Goal: Task Accomplishment & Management: Use online tool/utility

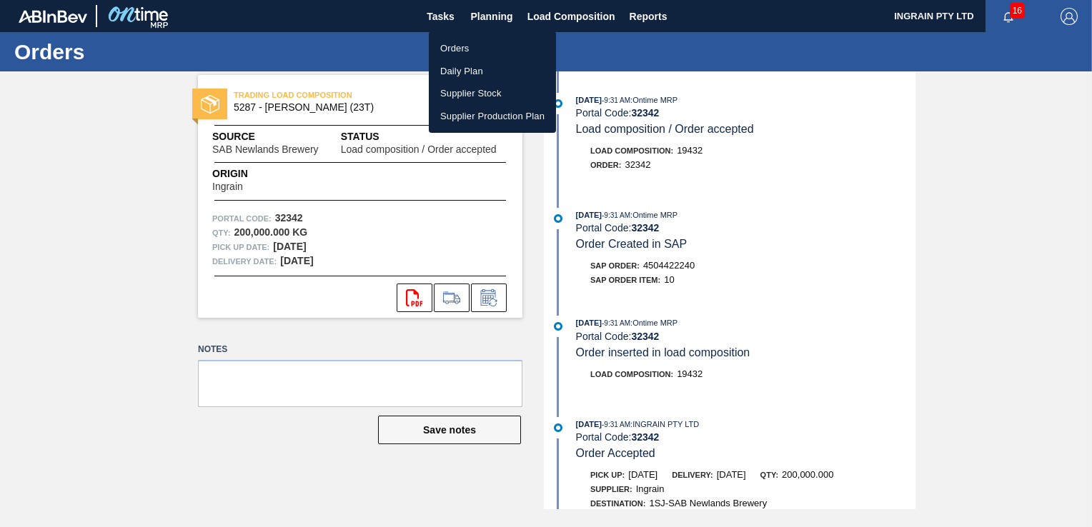
click at [457, 42] on li "Orders" at bounding box center [492, 48] width 127 height 23
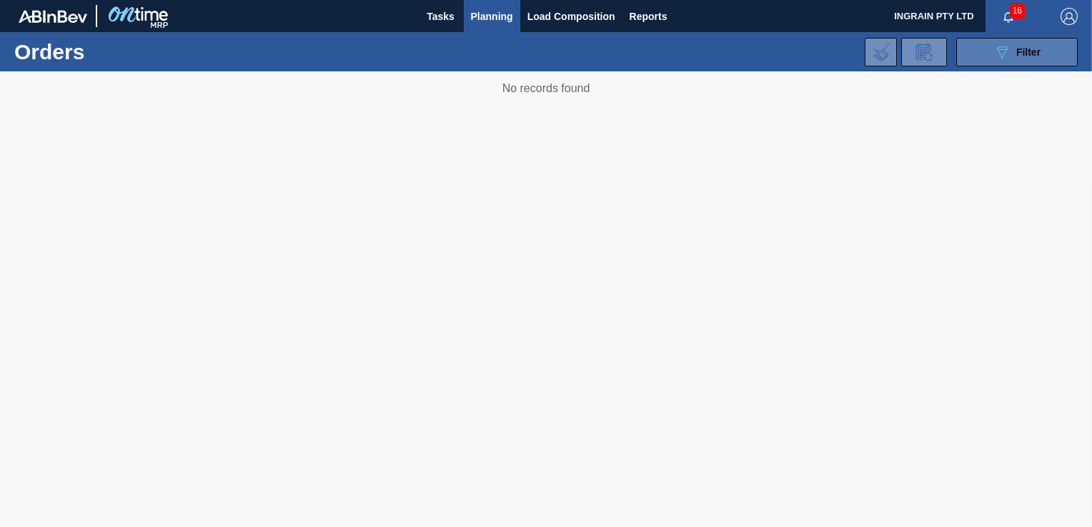
click at [980, 53] on button "089F7B8B-B2A5-4AFE-B5C0-19BA573D28AC Filter" at bounding box center [1016, 52] width 121 height 29
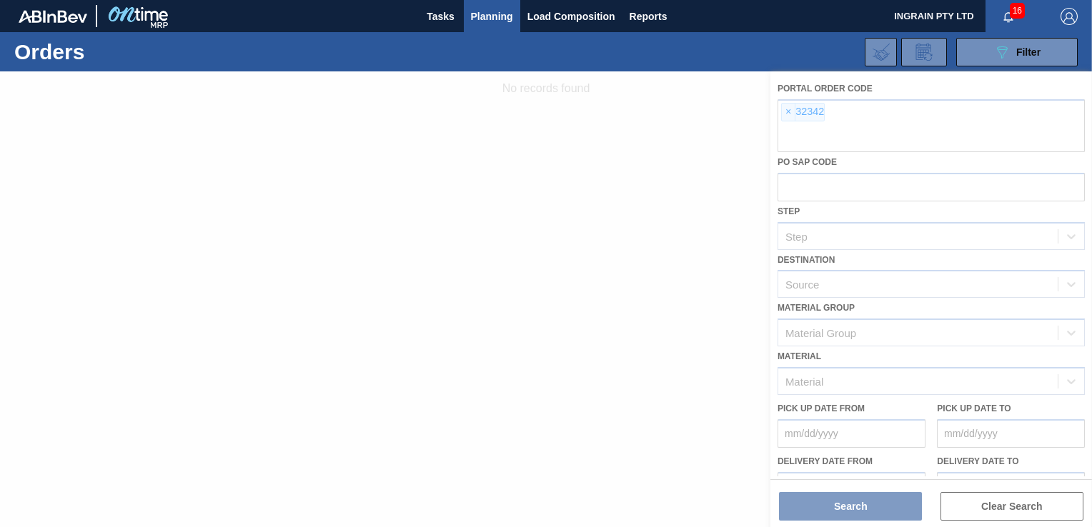
click at [785, 111] on div at bounding box center [546, 299] width 1092 height 456
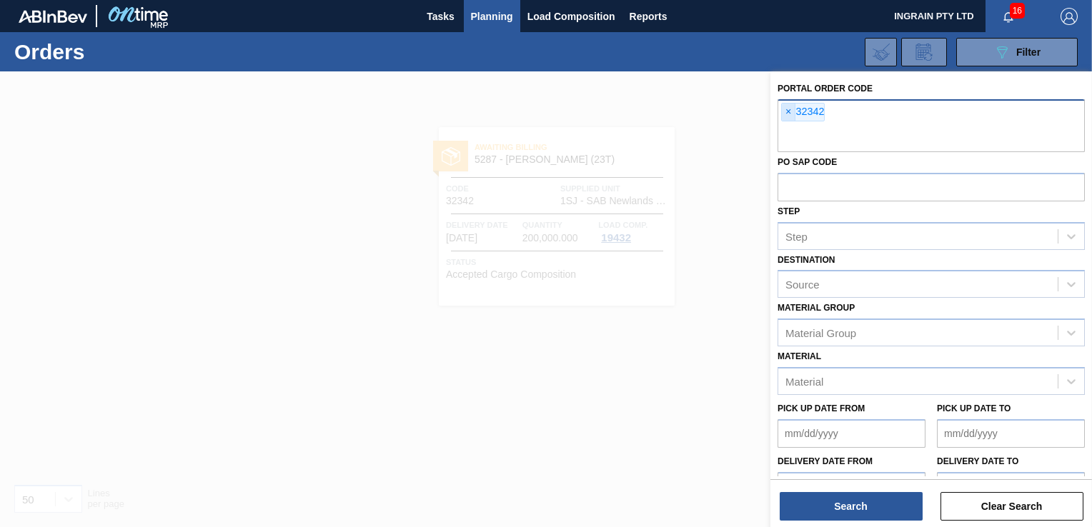
click at [790, 110] on span "×" at bounding box center [789, 112] width 14 height 17
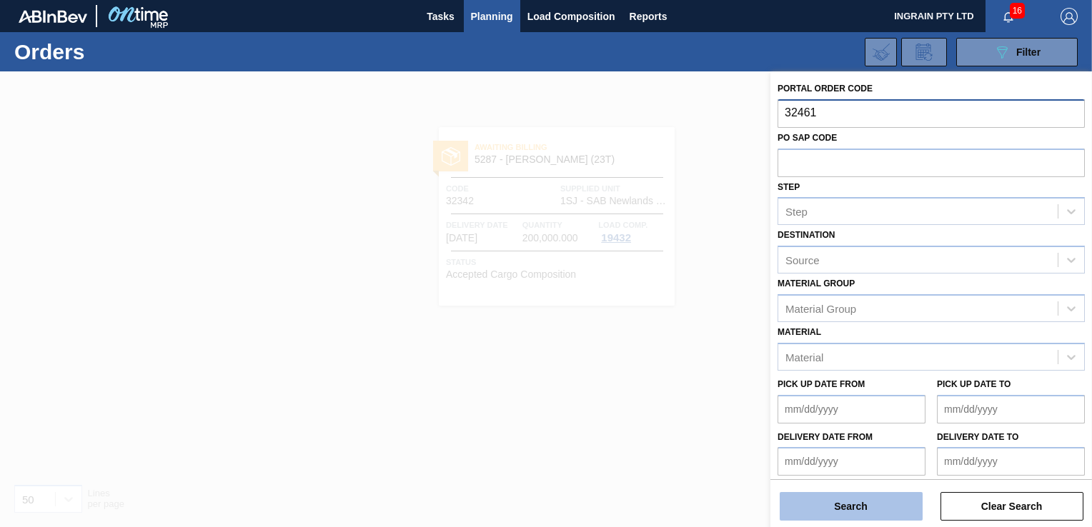
type input "32461"
click at [880, 510] on button "Search" at bounding box center [851, 506] width 143 height 29
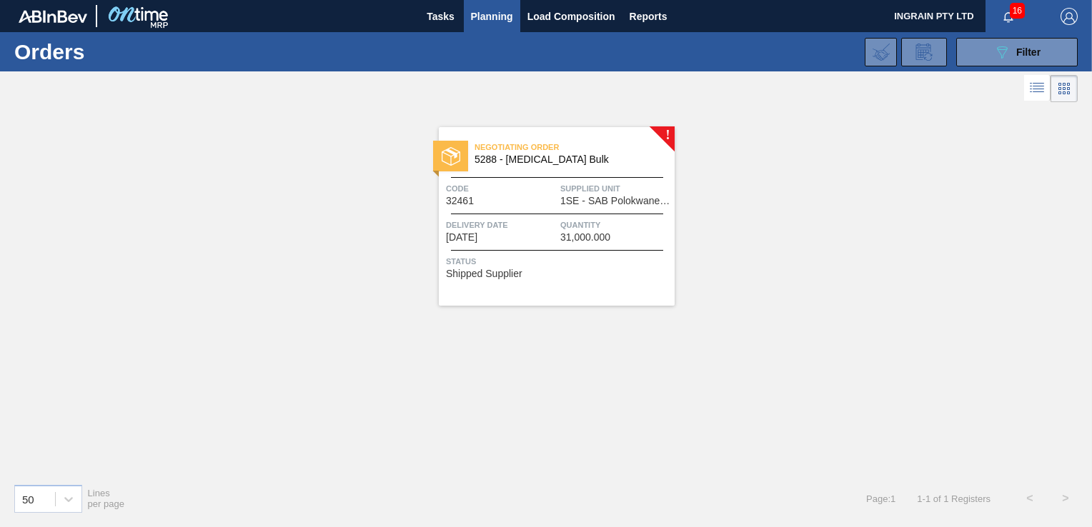
click at [618, 193] on span "Supplied Unit" at bounding box center [615, 189] width 111 height 14
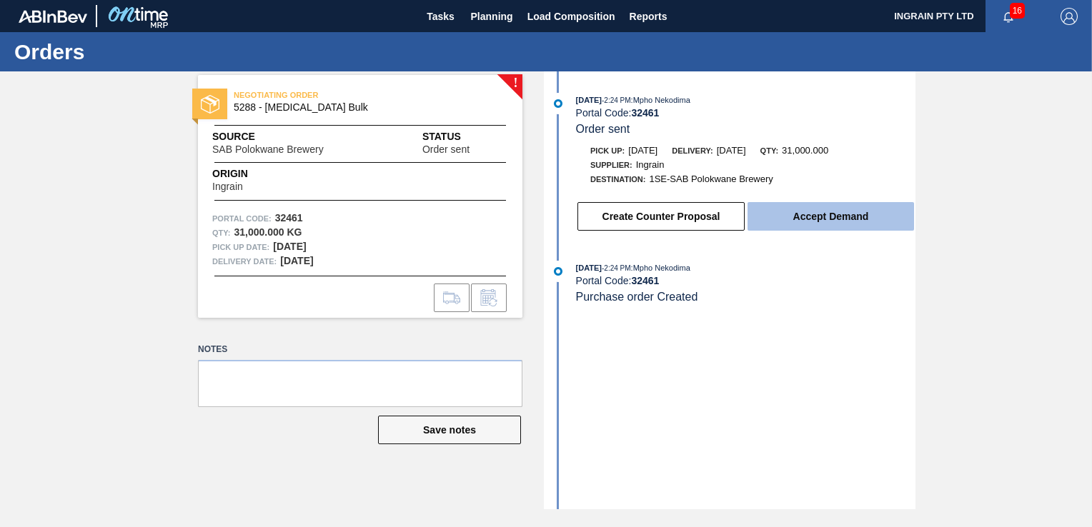
click at [807, 218] on button "Accept Demand" at bounding box center [830, 216] width 167 height 29
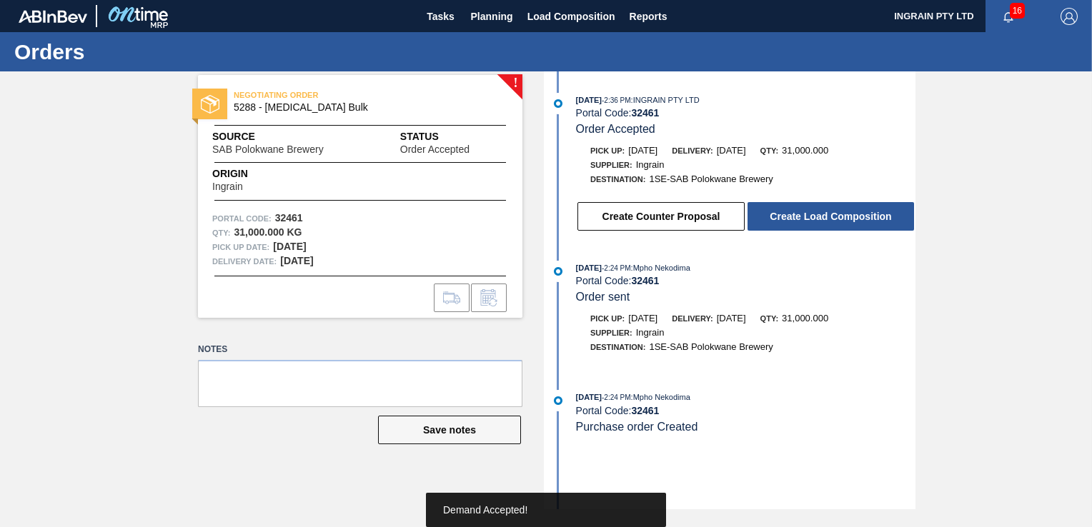
click at [807, 218] on button "Create Load Composition" at bounding box center [830, 216] width 167 height 29
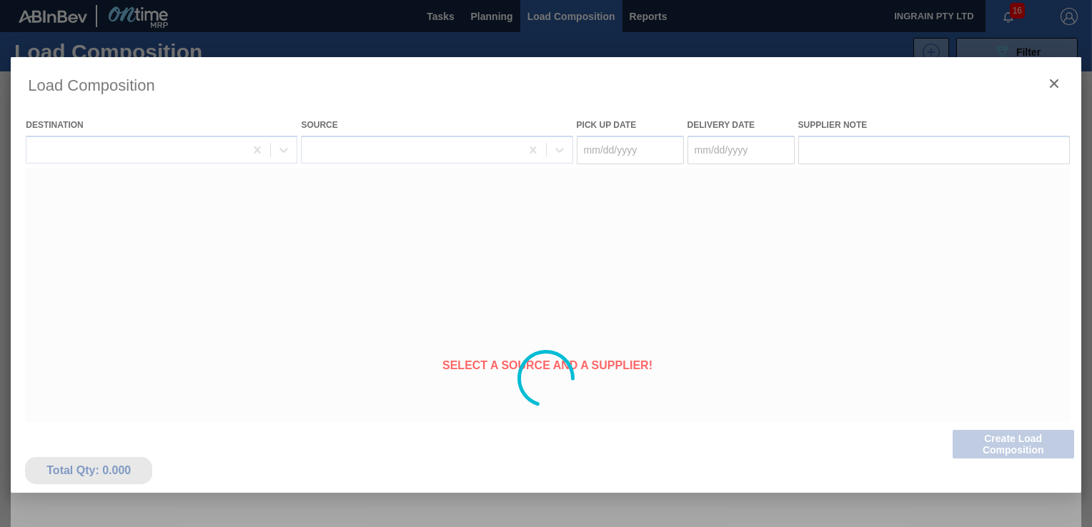
type Date "[DATE]"
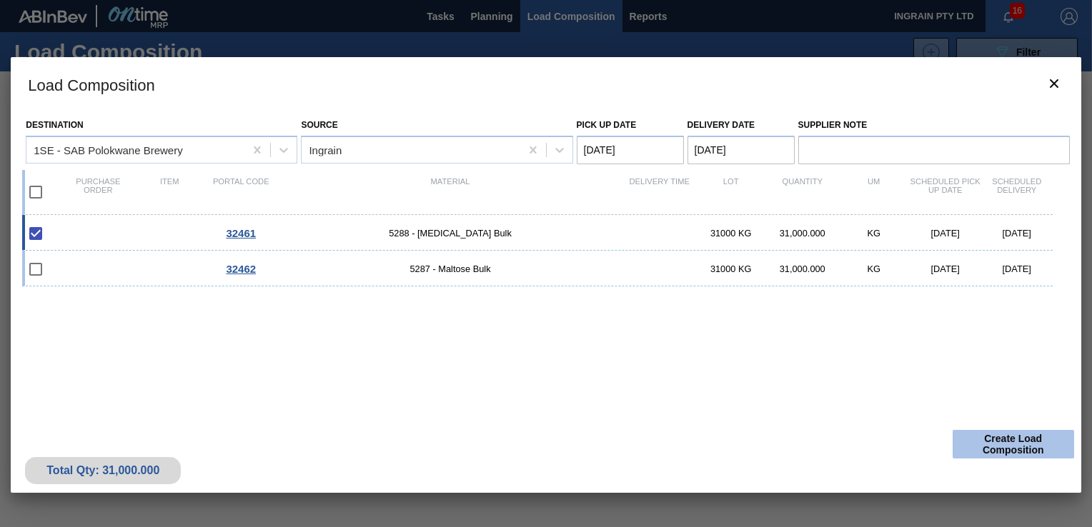
click at [1014, 439] on button "Create Load Composition" at bounding box center [1013, 444] width 121 height 29
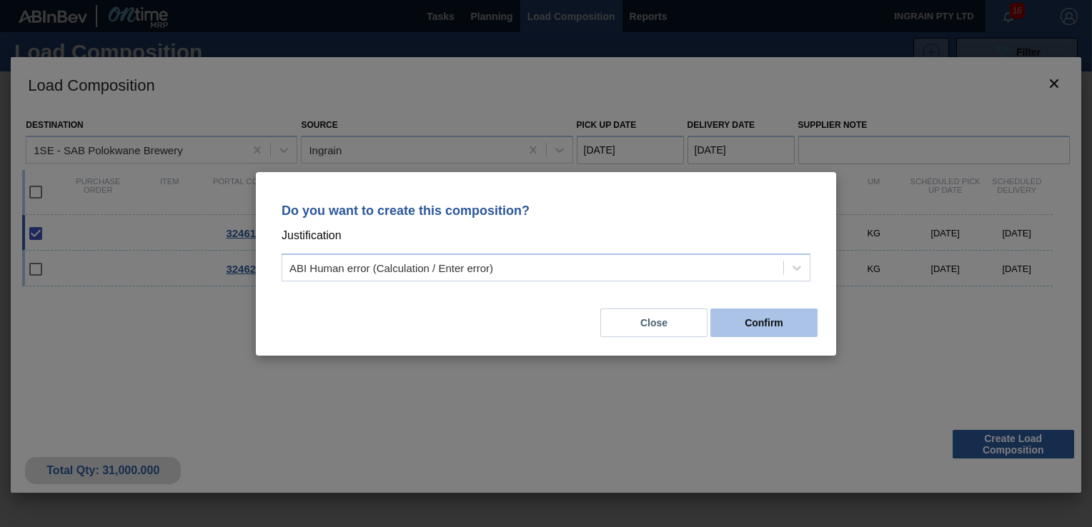
click at [785, 314] on button "Confirm" at bounding box center [763, 323] width 107 height 29
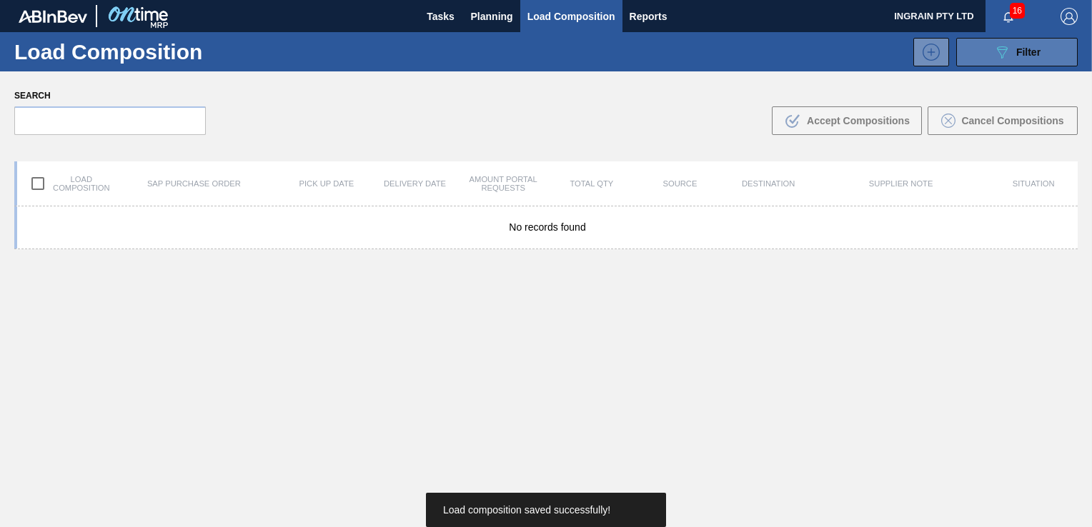
click at [980, 50] on button "089F7B8B-B2A5-4AFE-B5C0-19BA573D28AC Filter" at bounding box center [1016, 52] width 121 height 29
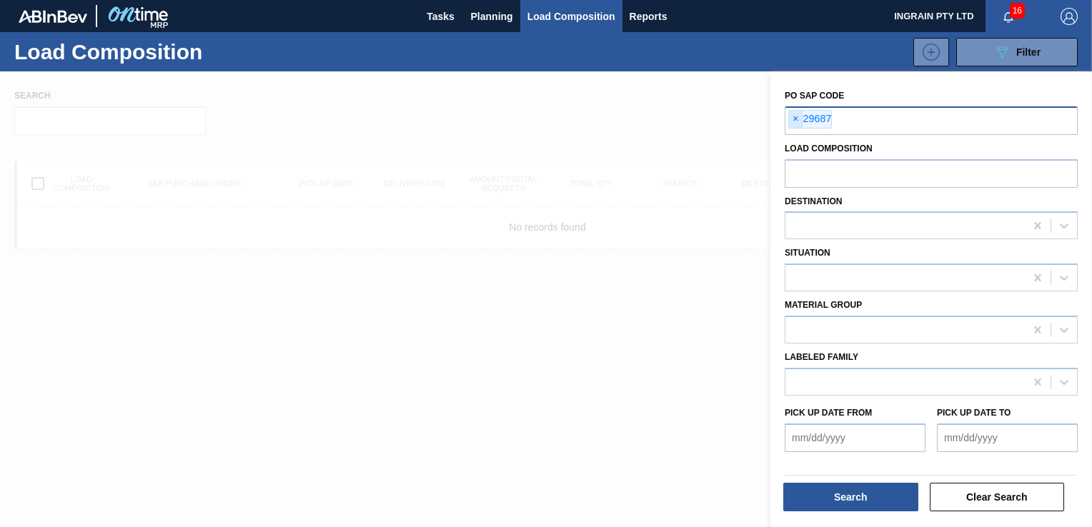
click at [795, 116] on span "×" at bounding box center [796, 119] width 14 height 17
click at [863, 120] on input "text" at bounding box center [931, 119] width 293 height 27
type input "32462"
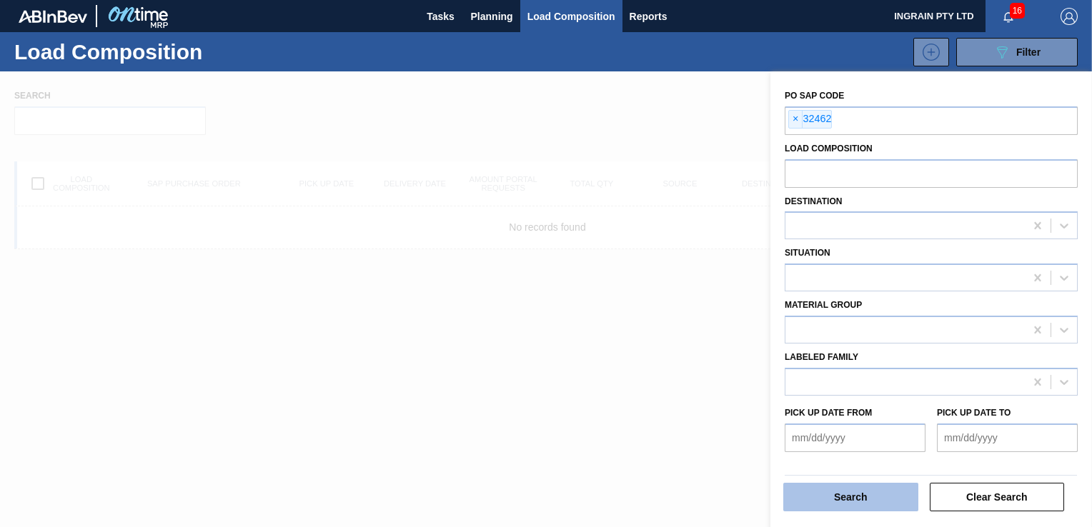
click at [870, 502] on button "Search" at bounding box center [850, 497] width 135 height 29
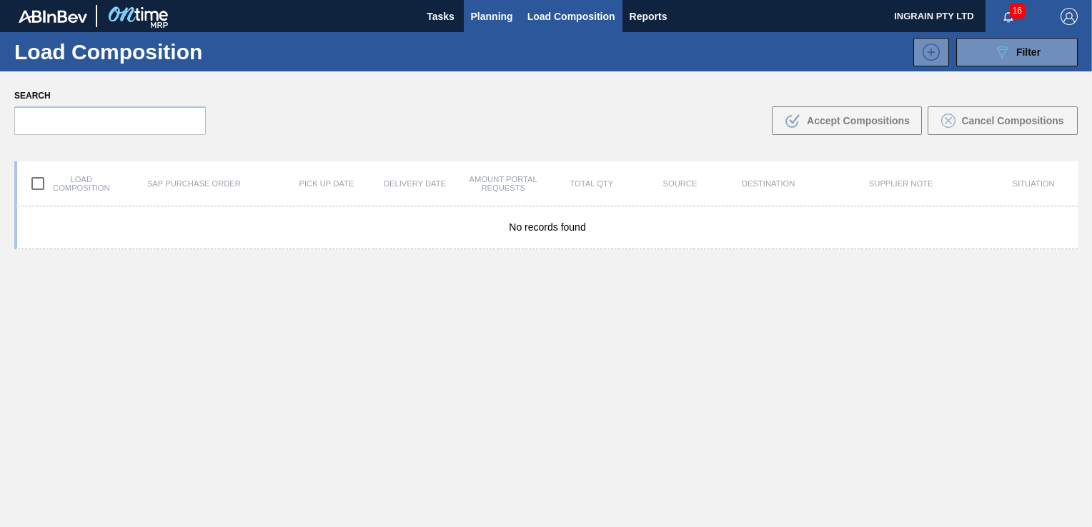
click at [497, 14] on span "Planning" at bounding box center [492, 16] width 42 height 17
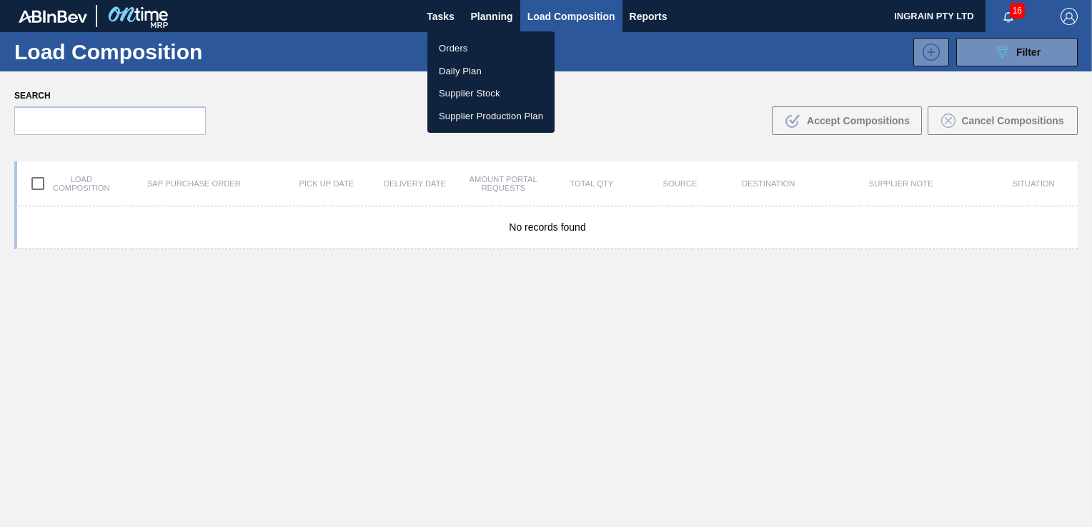
click at [454, 45] on li "Orders" at bounding box center [490, 48] width 127 height 23
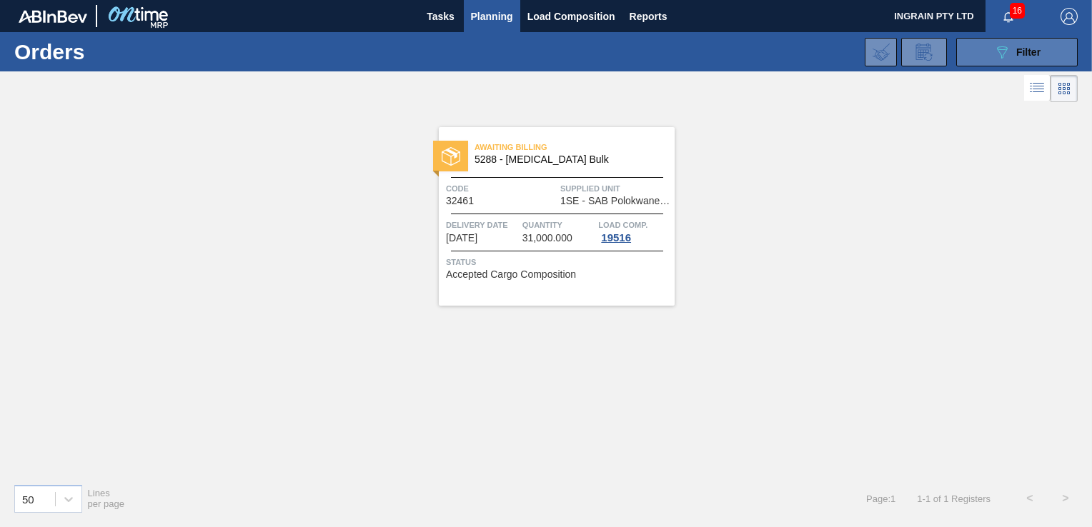
click at [995, 49] on icon "089F7B8B-B2A5-4AFE-B5C0-19BA573D28AC" at bounding box center [1001, 52] width 17 height 17
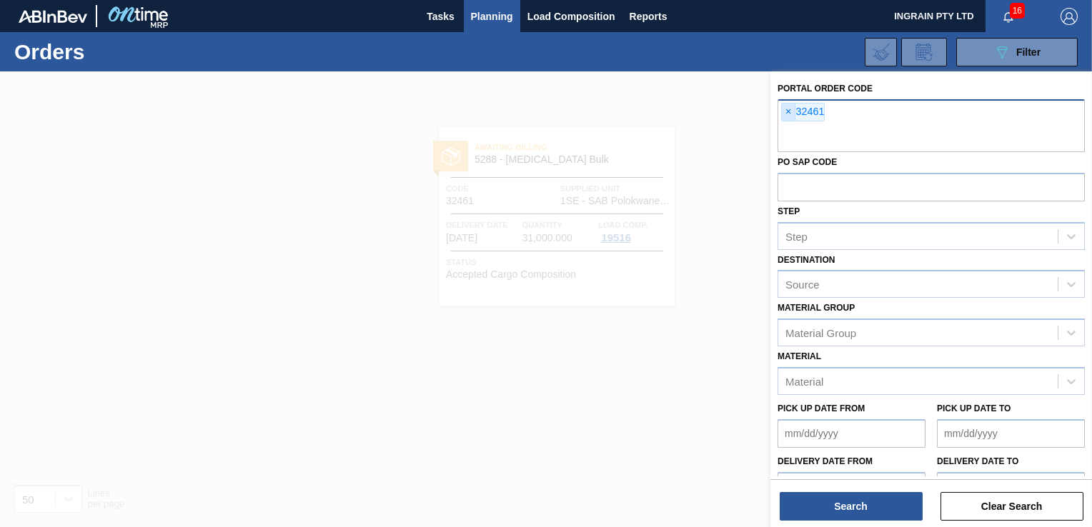
click at [789, 110] on span "×" at bounding box center [789, 112] width 14 height 17
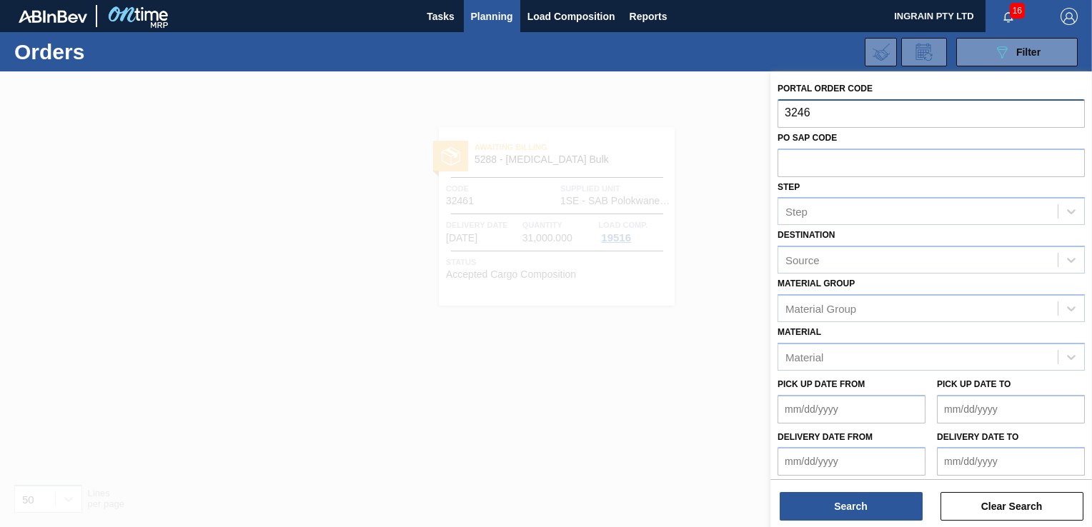
type input "32462"
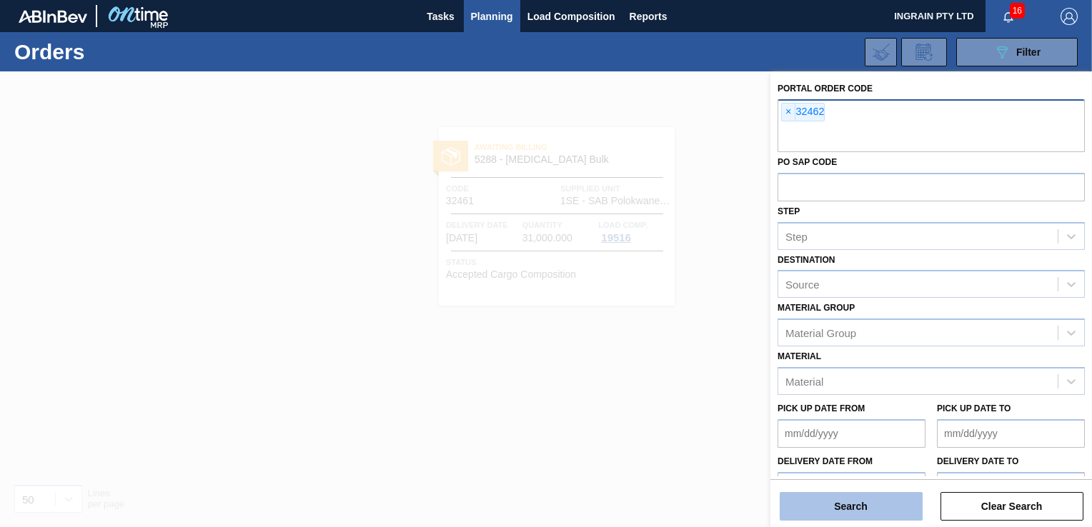
click at [860, 507] on button "Search" at bounding box center [851, 506] width 143 height 29
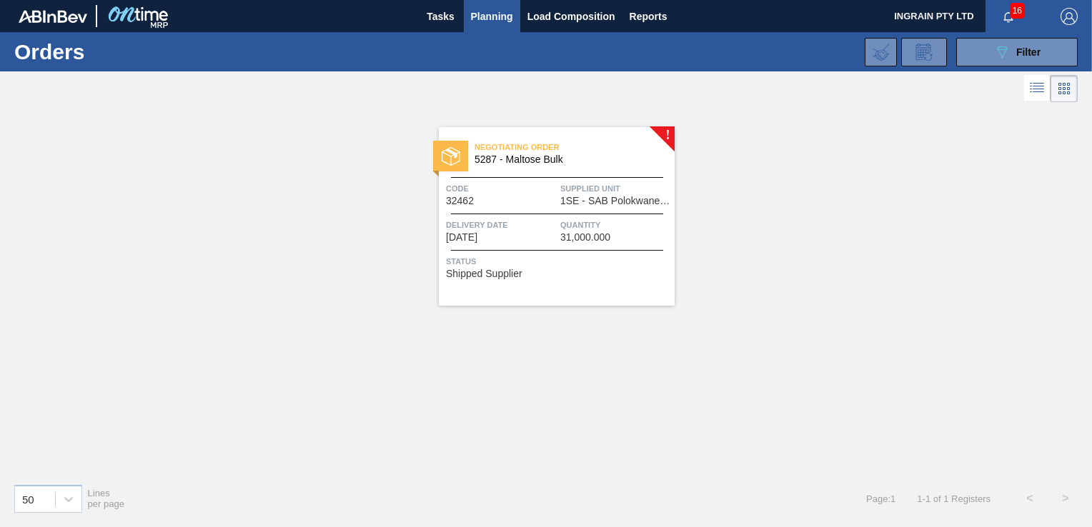
click at [589, 205] on span "1SE - SAB Polokwane Brewery" at bounding box center [615, 201] width 111 height 11
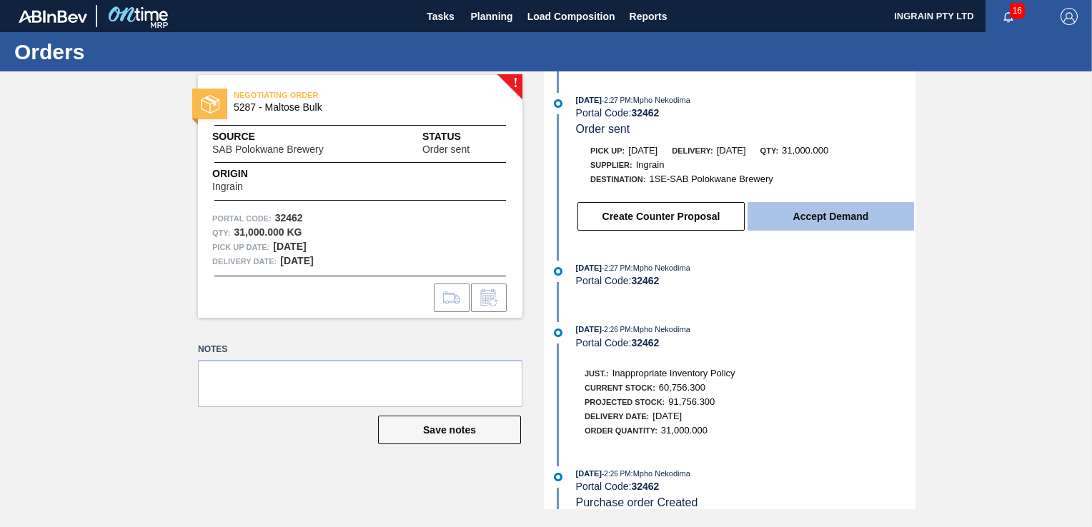
click at [834, 215] on button "Accept Demand" at bounding box center [830, 216] width 167 height 29
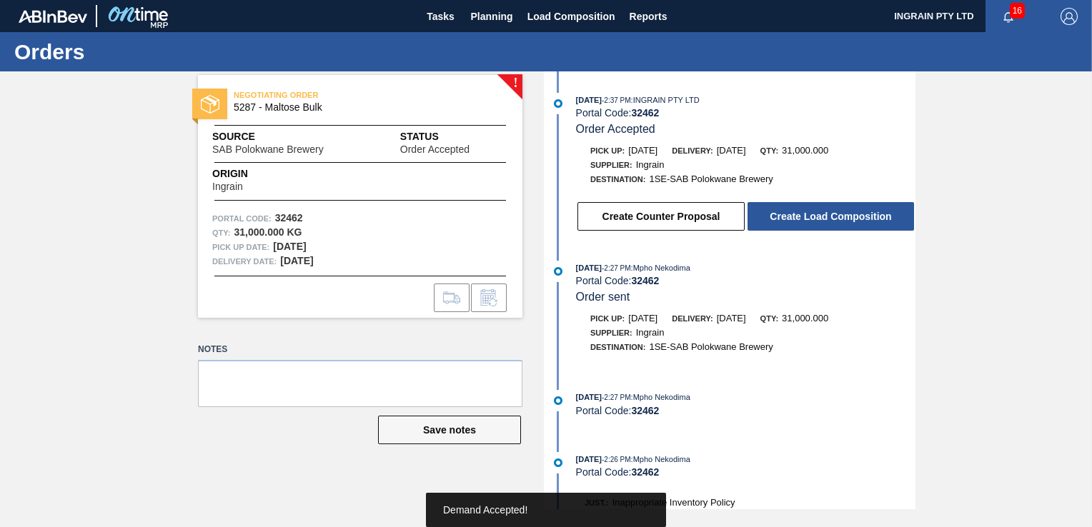
click at [834, 215] on button "Create Load Composition" at bounding box center [830, 216] width 167 height 29
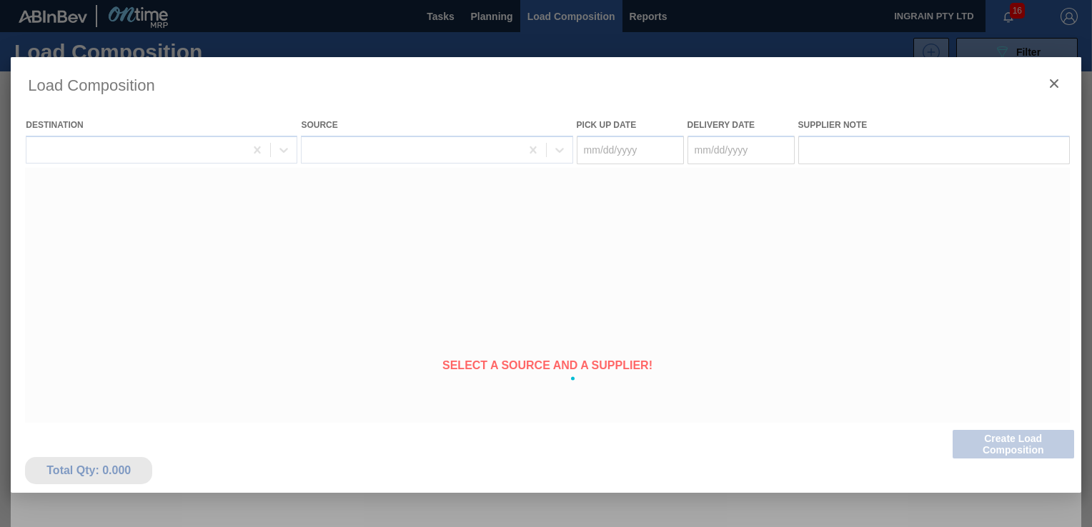
type Date "[DATE]"
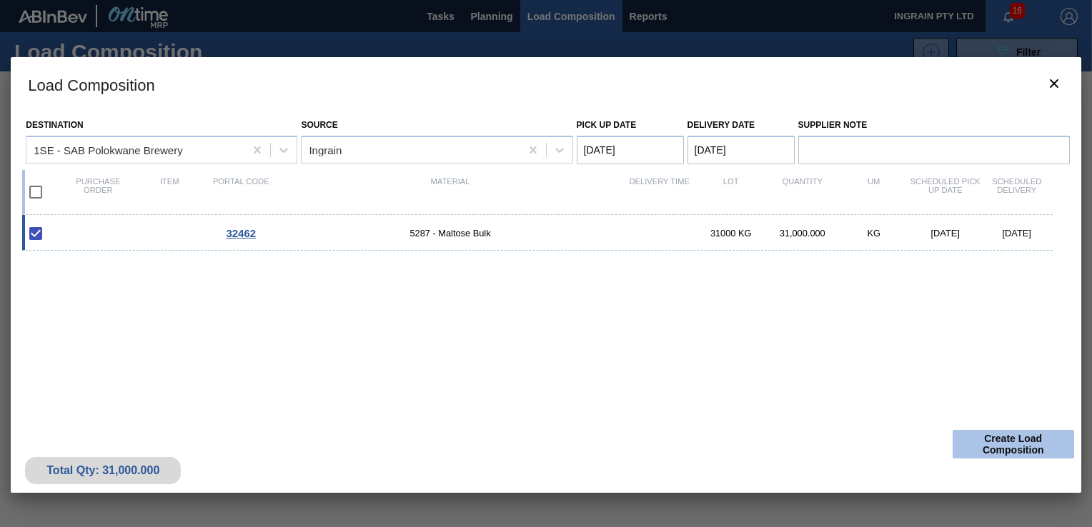
click at [1026, 444] on button "Create Load Composition" at bounding box center [1013, 444] width 121 height 29
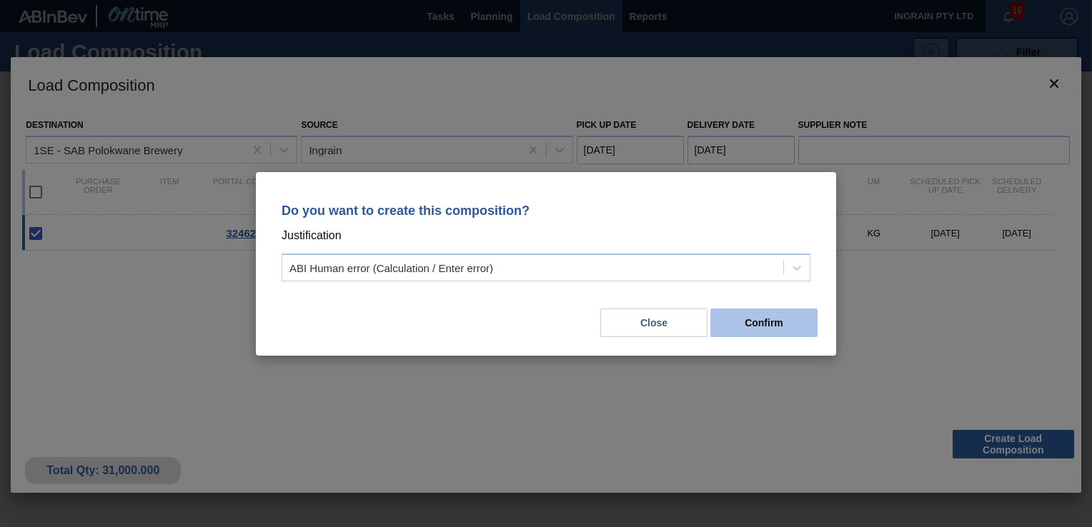
click at [776, 316] on button "Confirm" at bounding box center [763, 323] width 107 height 29
